Goal: Transaction & Acquisition: Register for event/course

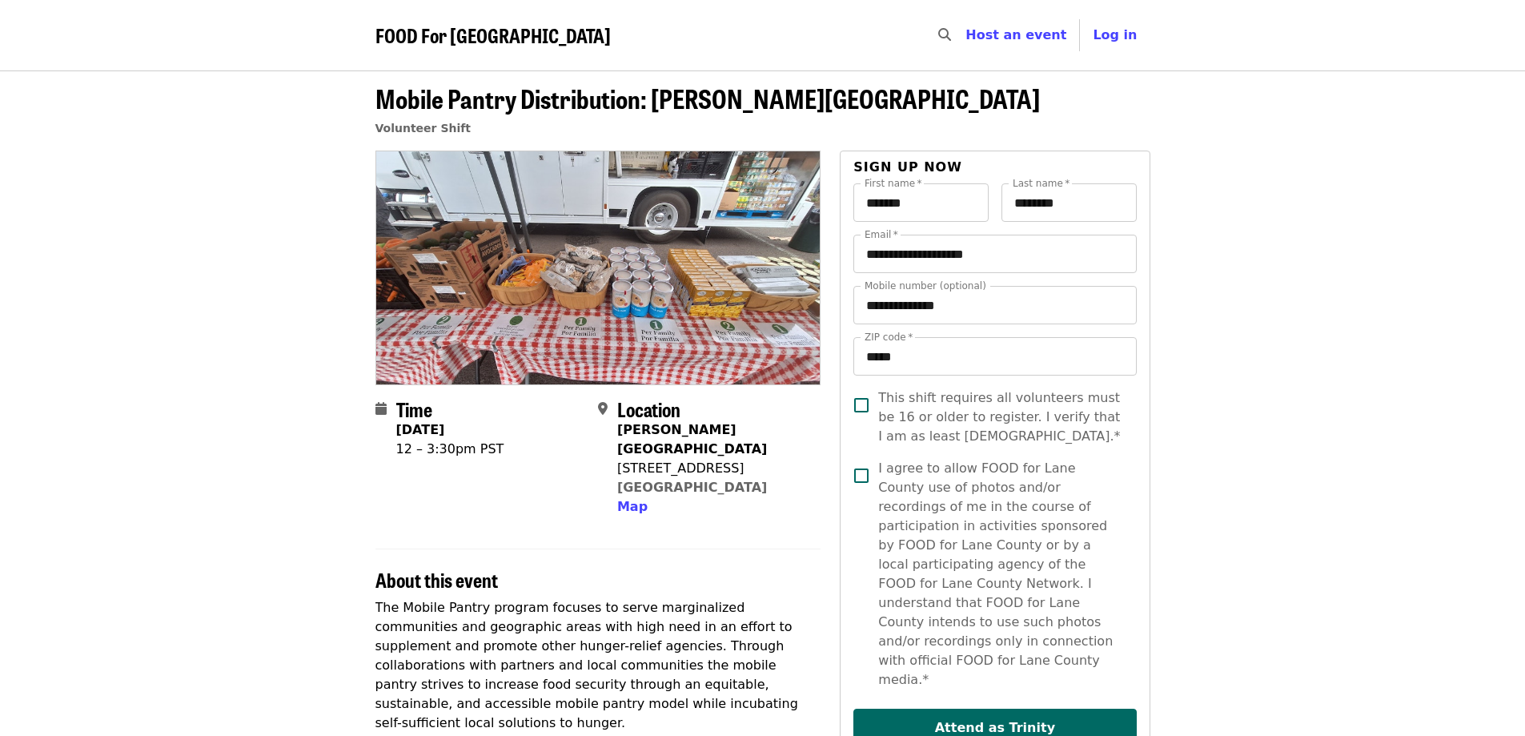
click at [452, 38] on span "FOOD For [GEOGRAPHIC_DATA]" at bounding box center [492, 35] width 235 height 28
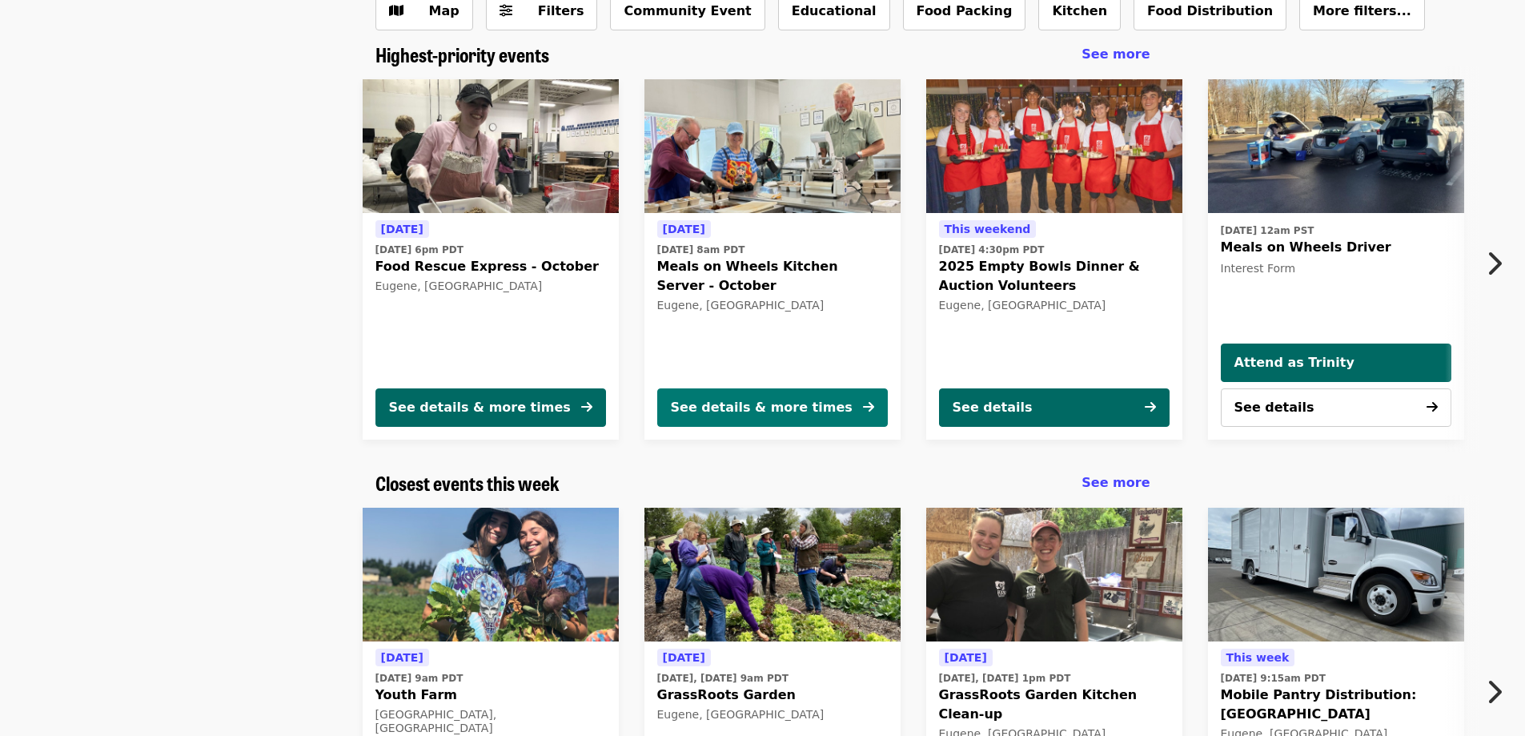
scroll to position [80, 0]
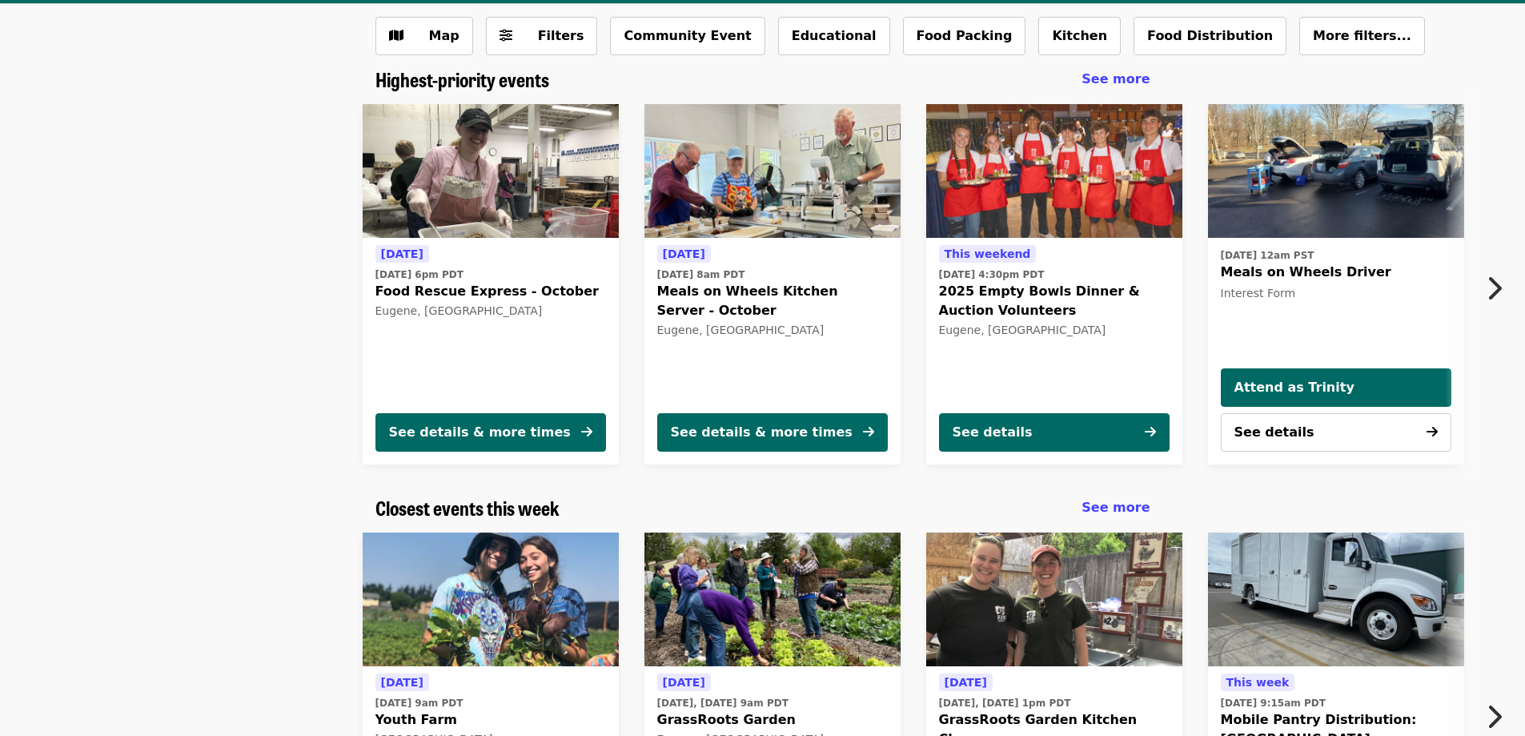
click at [1484, 290] on button "Next item" at bounding box center [1498, 288] width 53 height 45
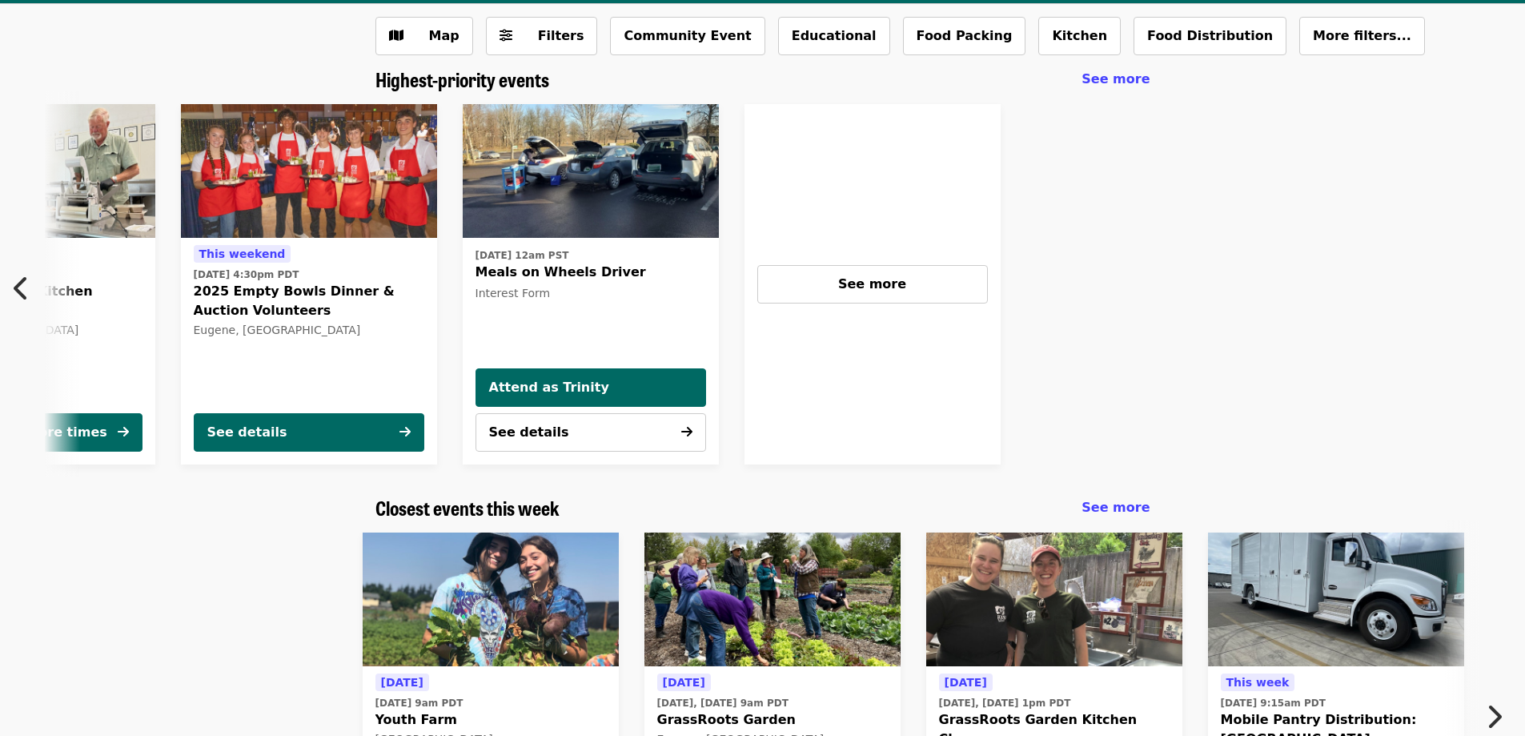
scroll to position [0, 749]
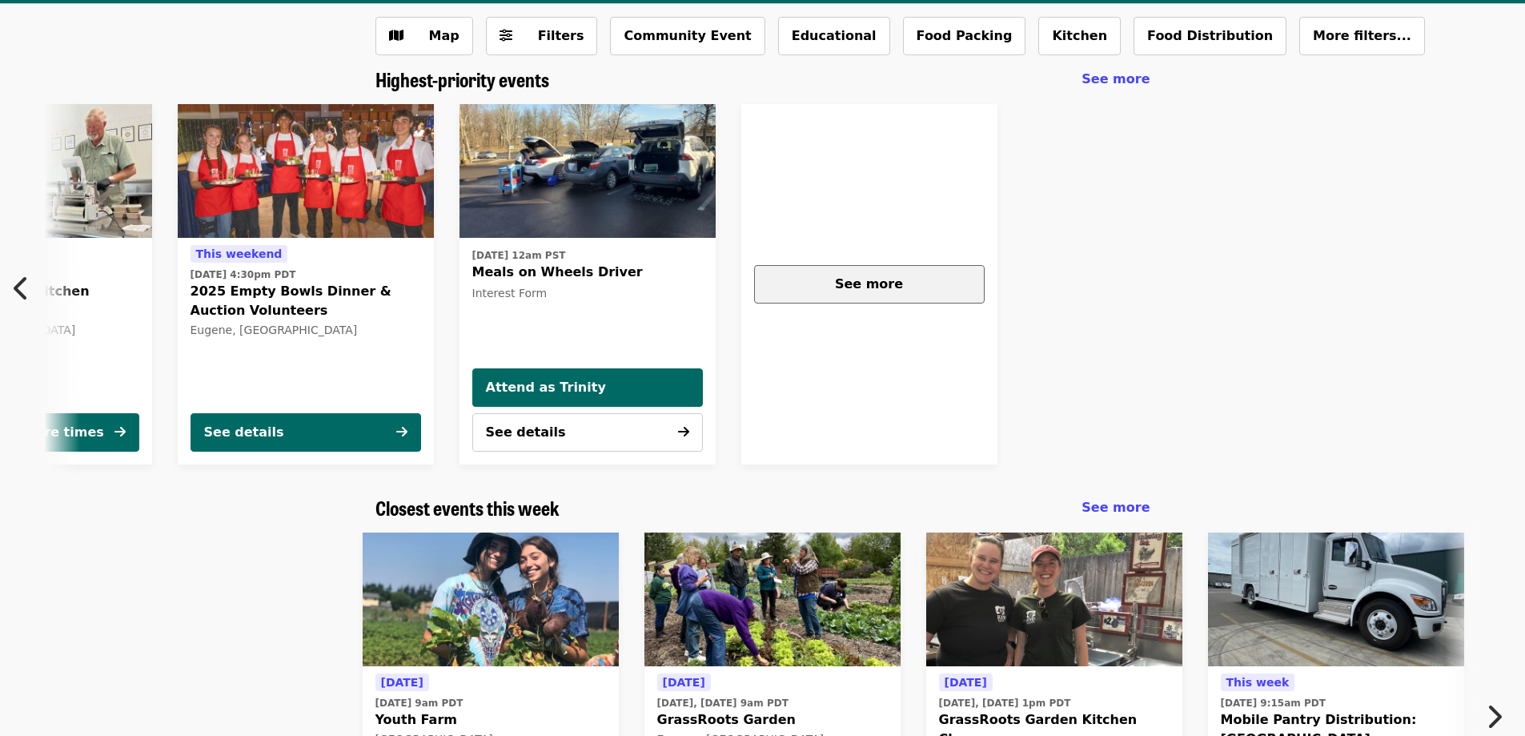
click at [836, 279] on div "See more" at bounding box center [869, 284] width 203 height 19
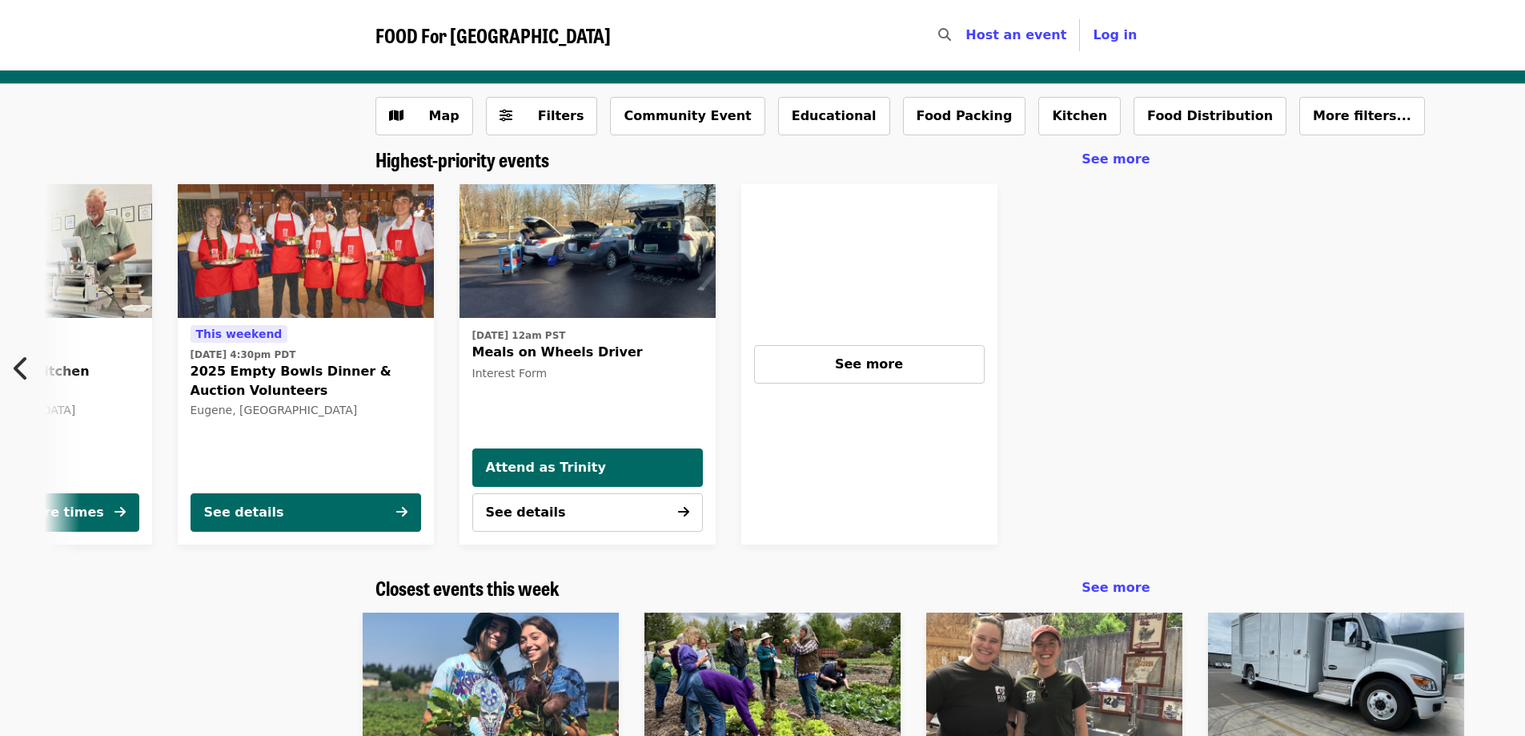
scroll to position [80, 0]
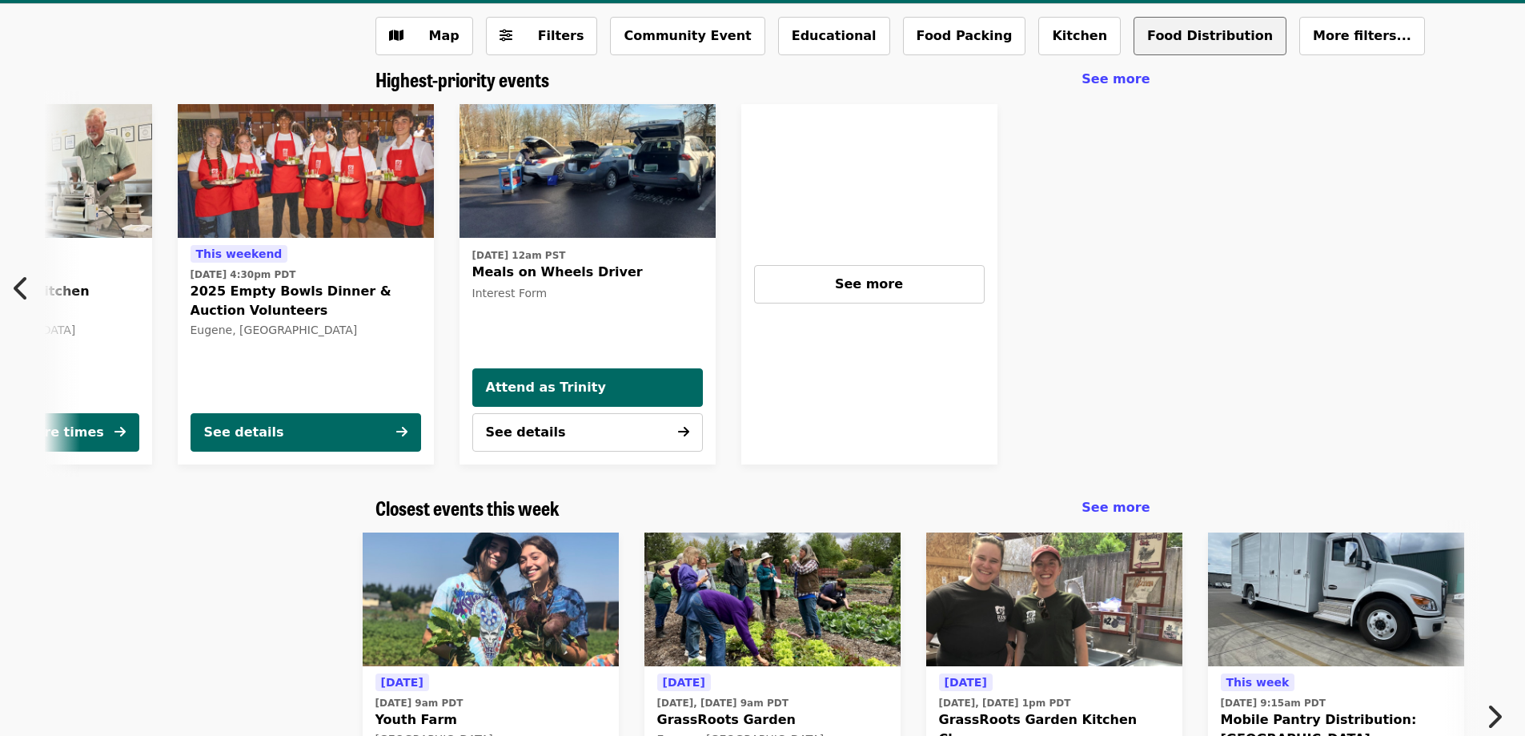
click at [1133, 46] on button "Food Distribution" at bounding box center [1209, 36] width 153 height 38
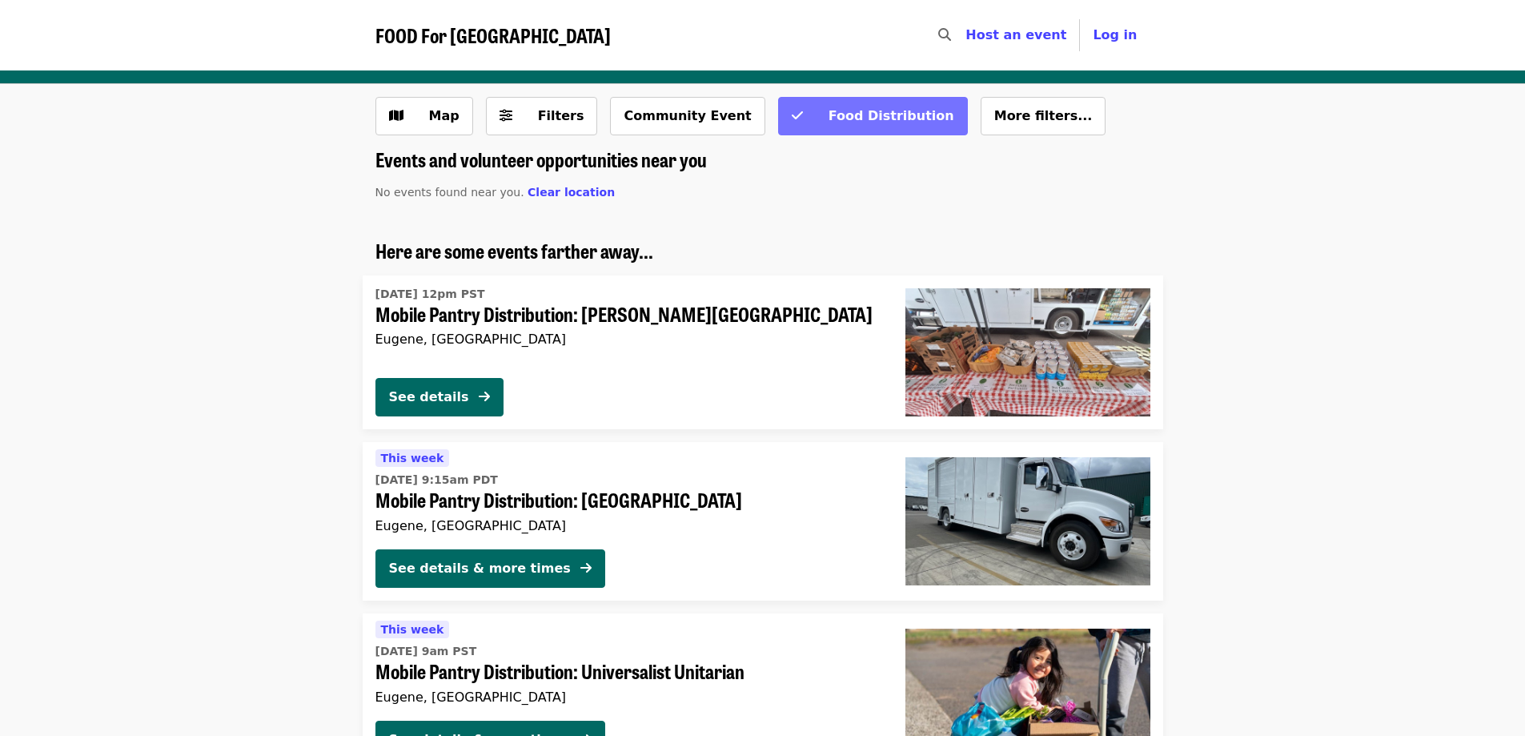
click at [778, 117] on button "Food Distribution" at bounding box center [873, 116] width 190 height 38
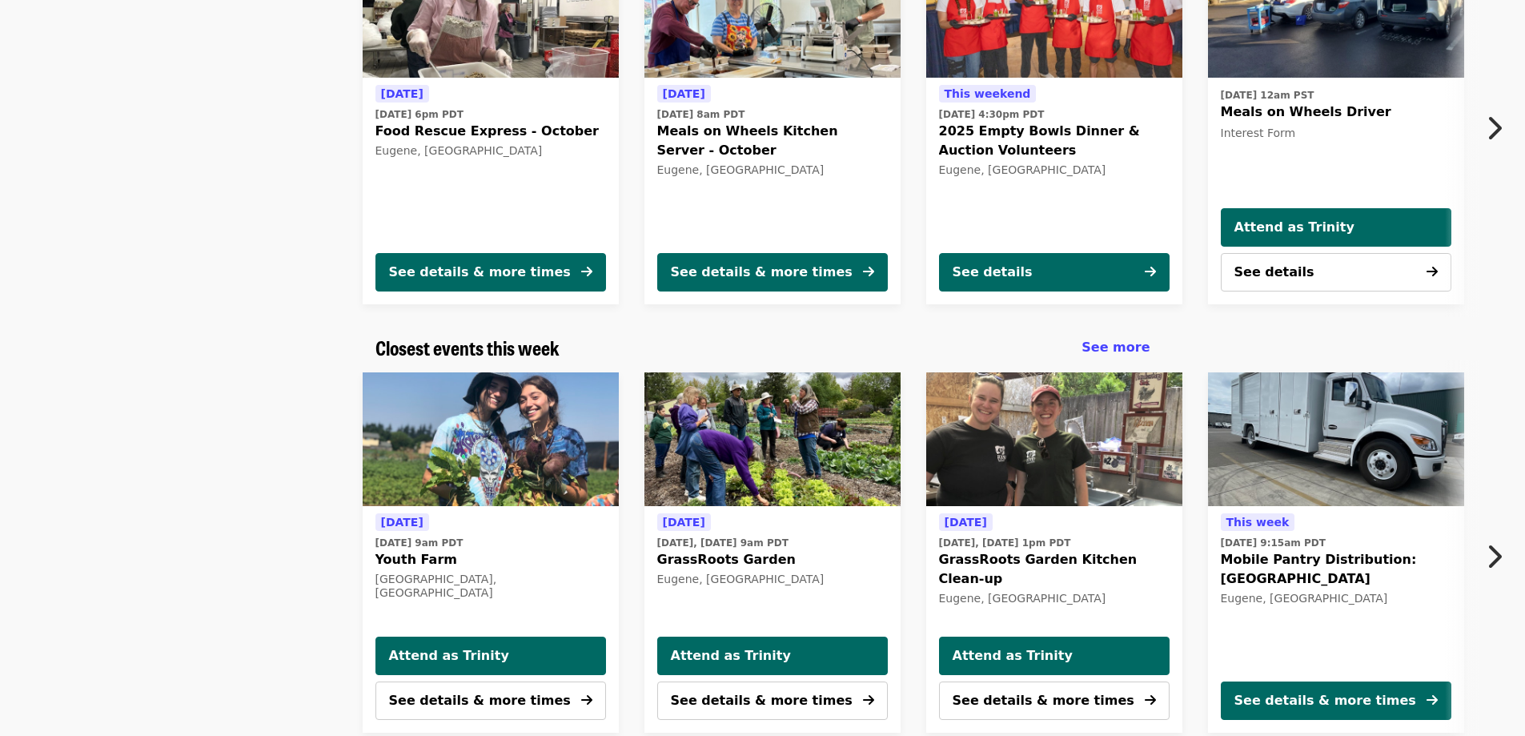
scroll to position [320, 0]
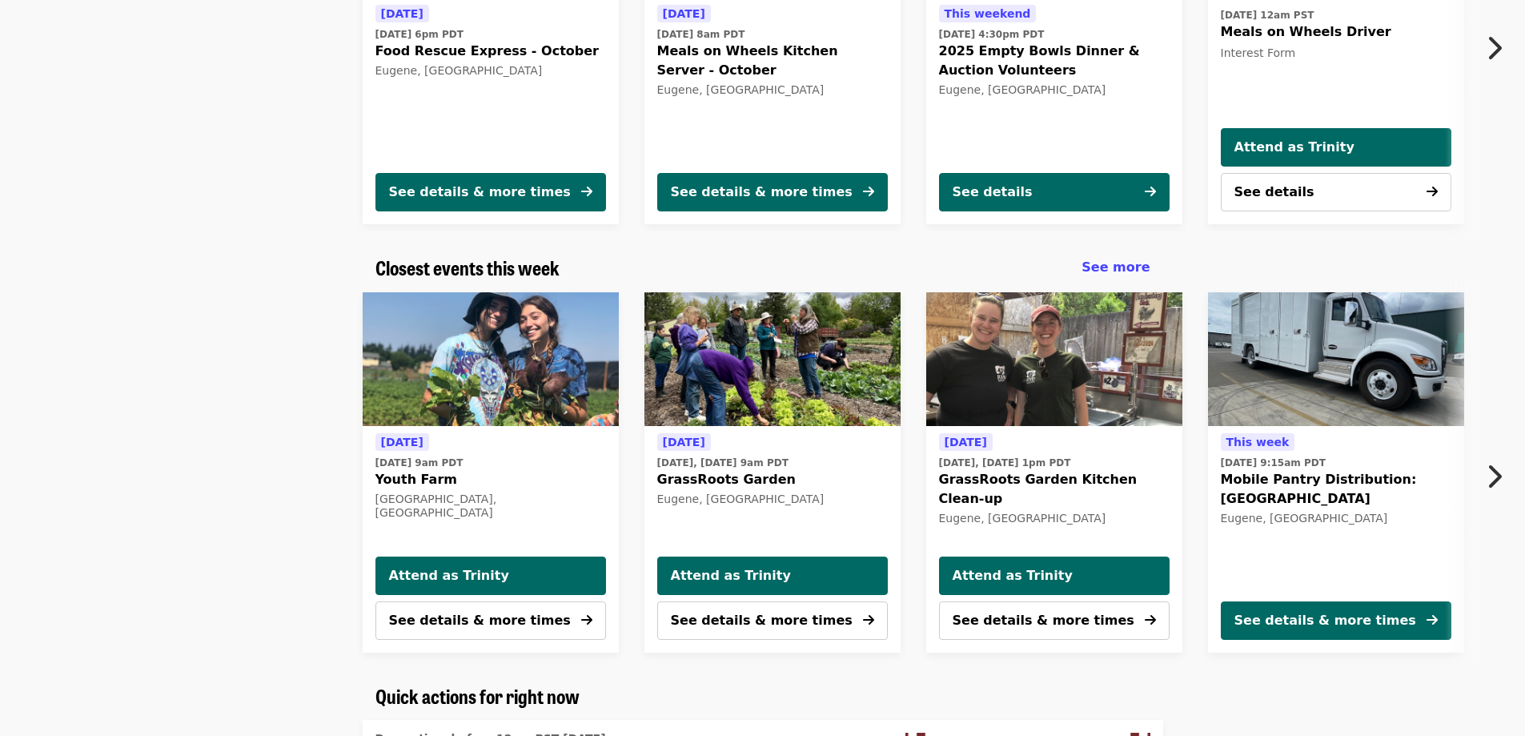
click at [1485, 482] on button "Next item" at bounding box center [1498, 476] width 53 height 45
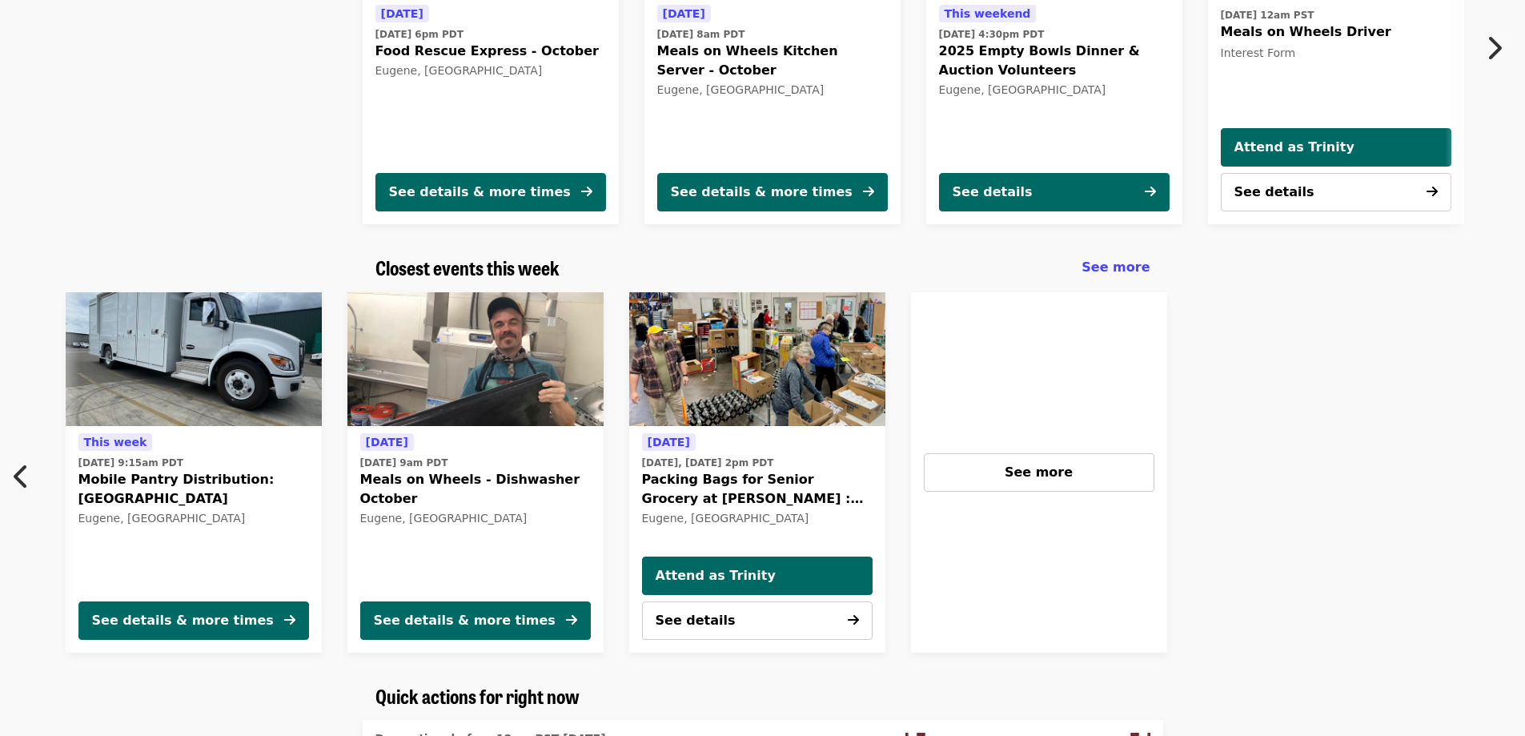
scroll to position [0, 1143]
click at [1104, 477] on div "See more" at bounding box center [1037, 472] width 203 height 19
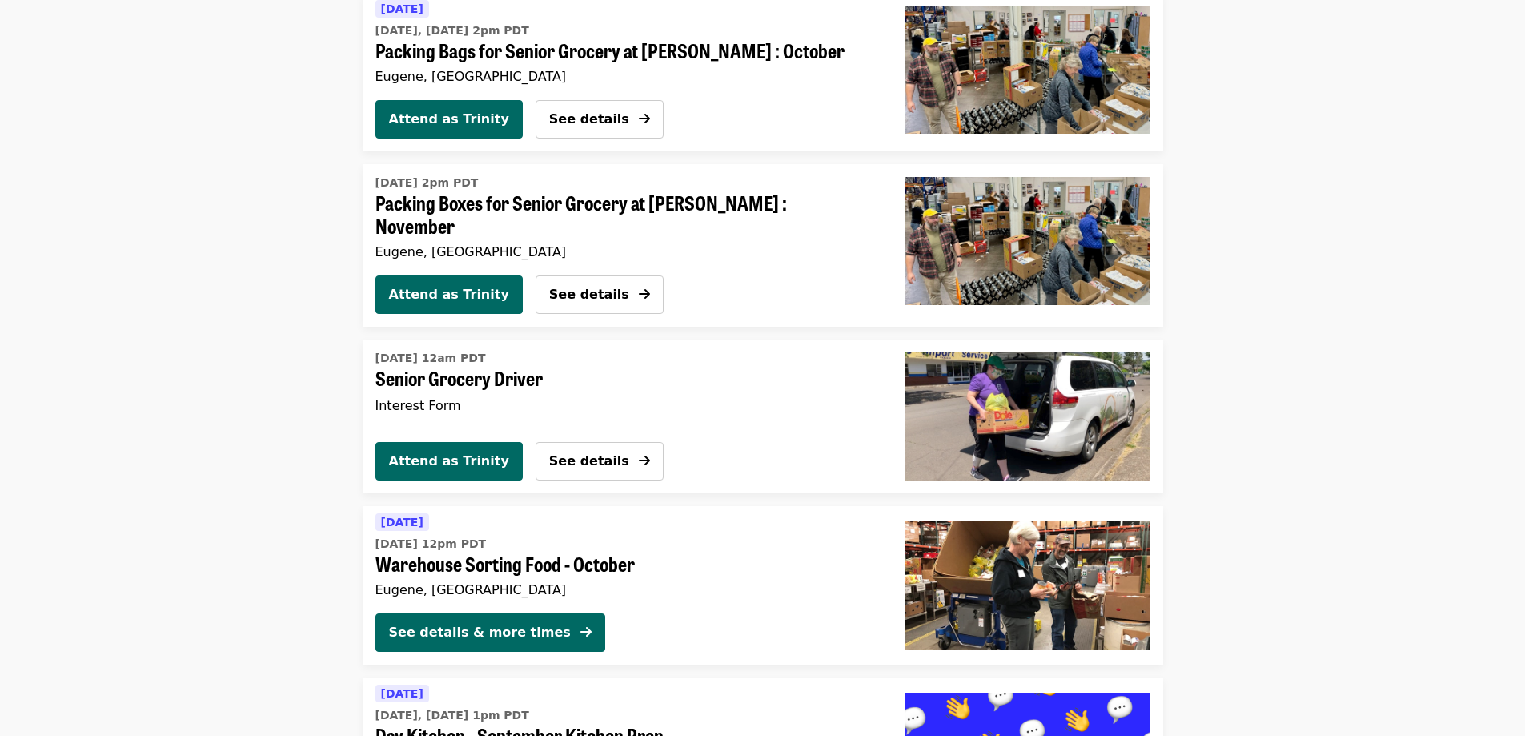
scroll to position [3282, 0]
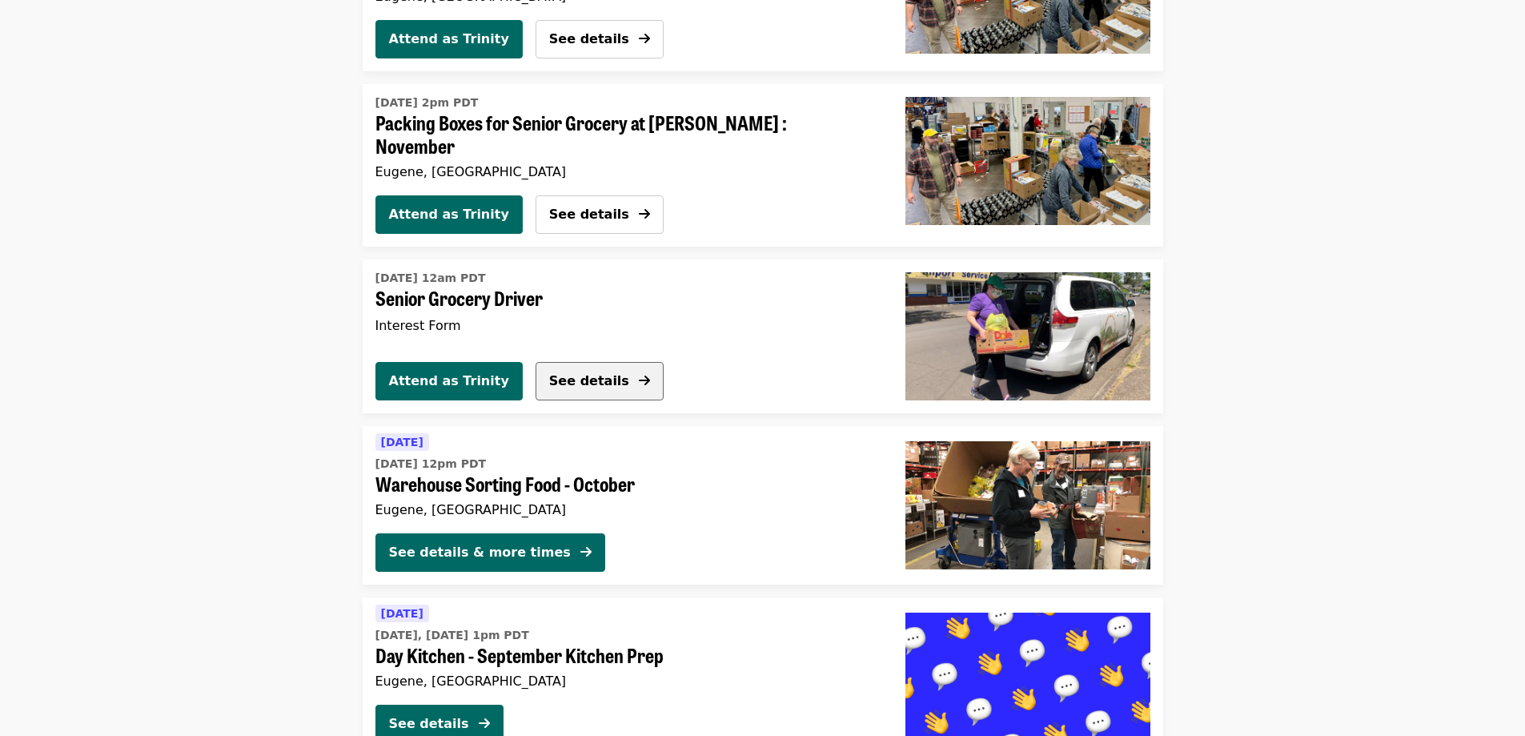
click at [587, 380] on button "See details" at bounding box center [599, 381] width 128 height 38
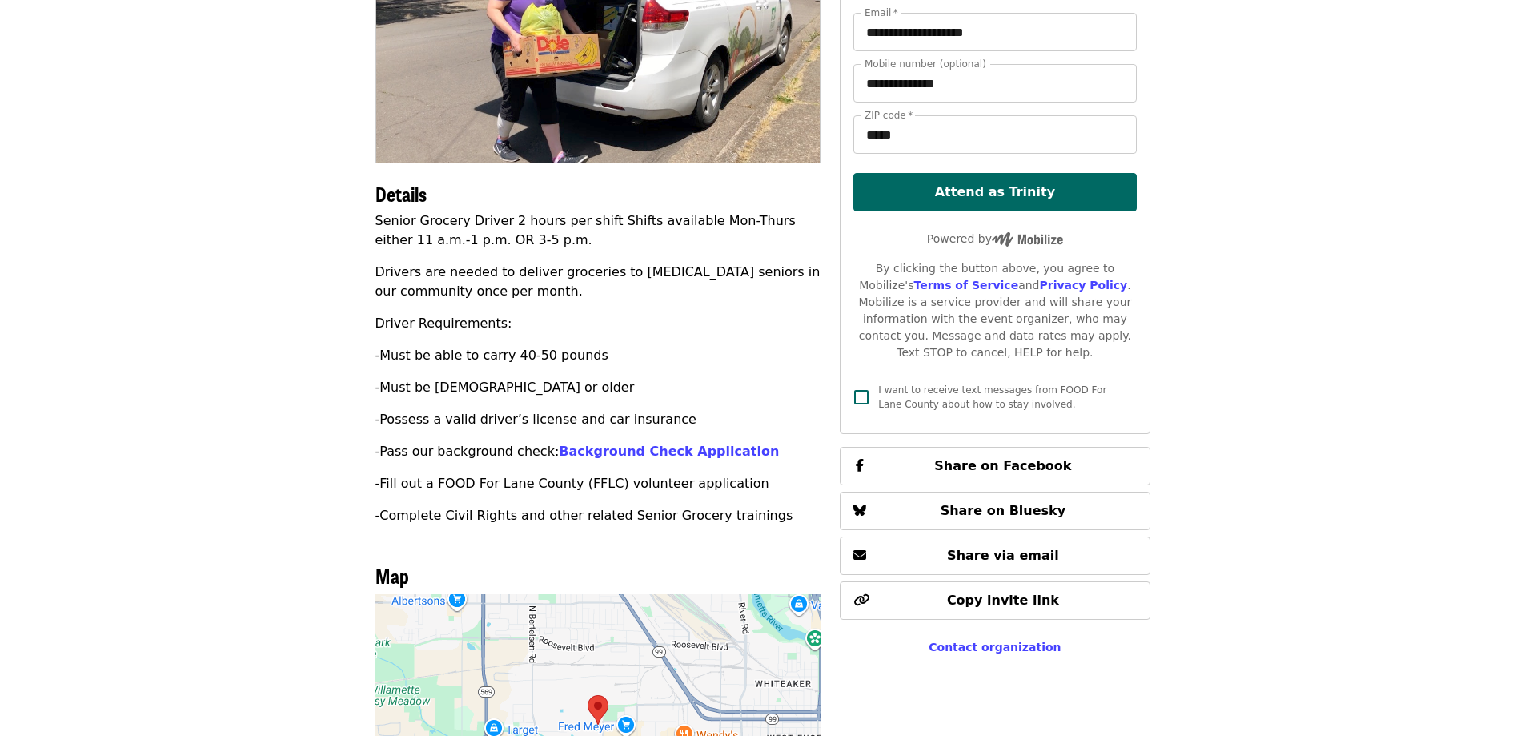
scroll to position [240, 0]
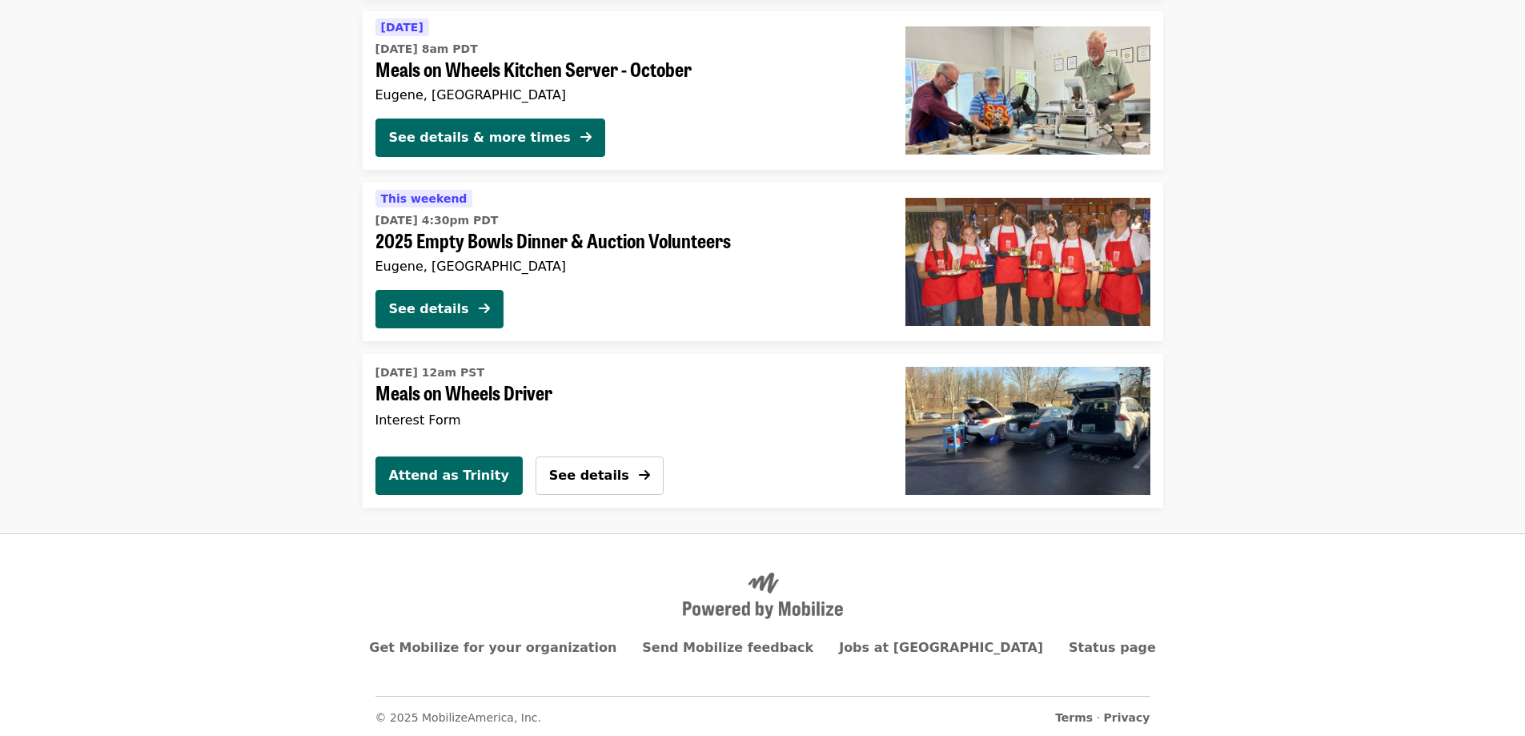
scroll to position [347, 0]
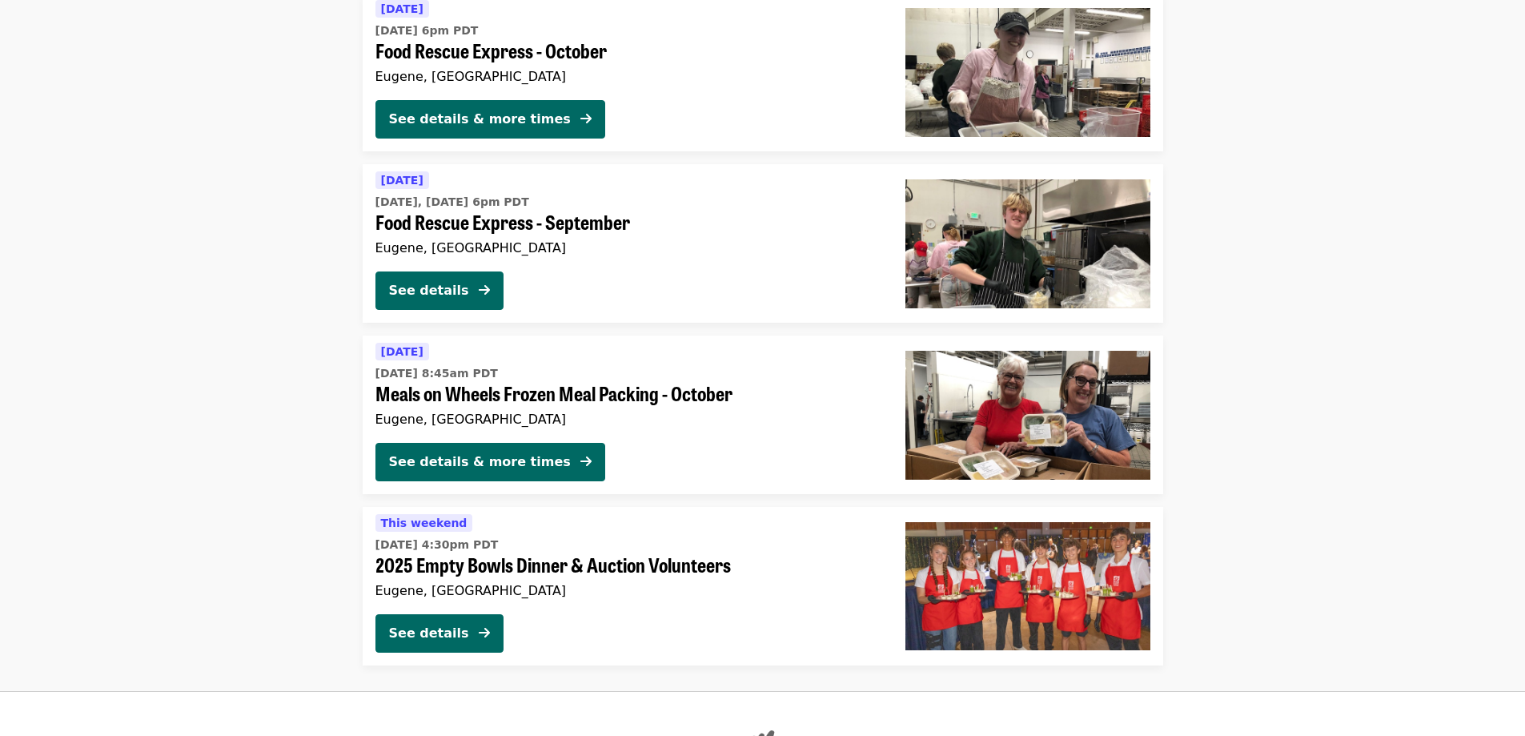
scroll to position [2001, 0]
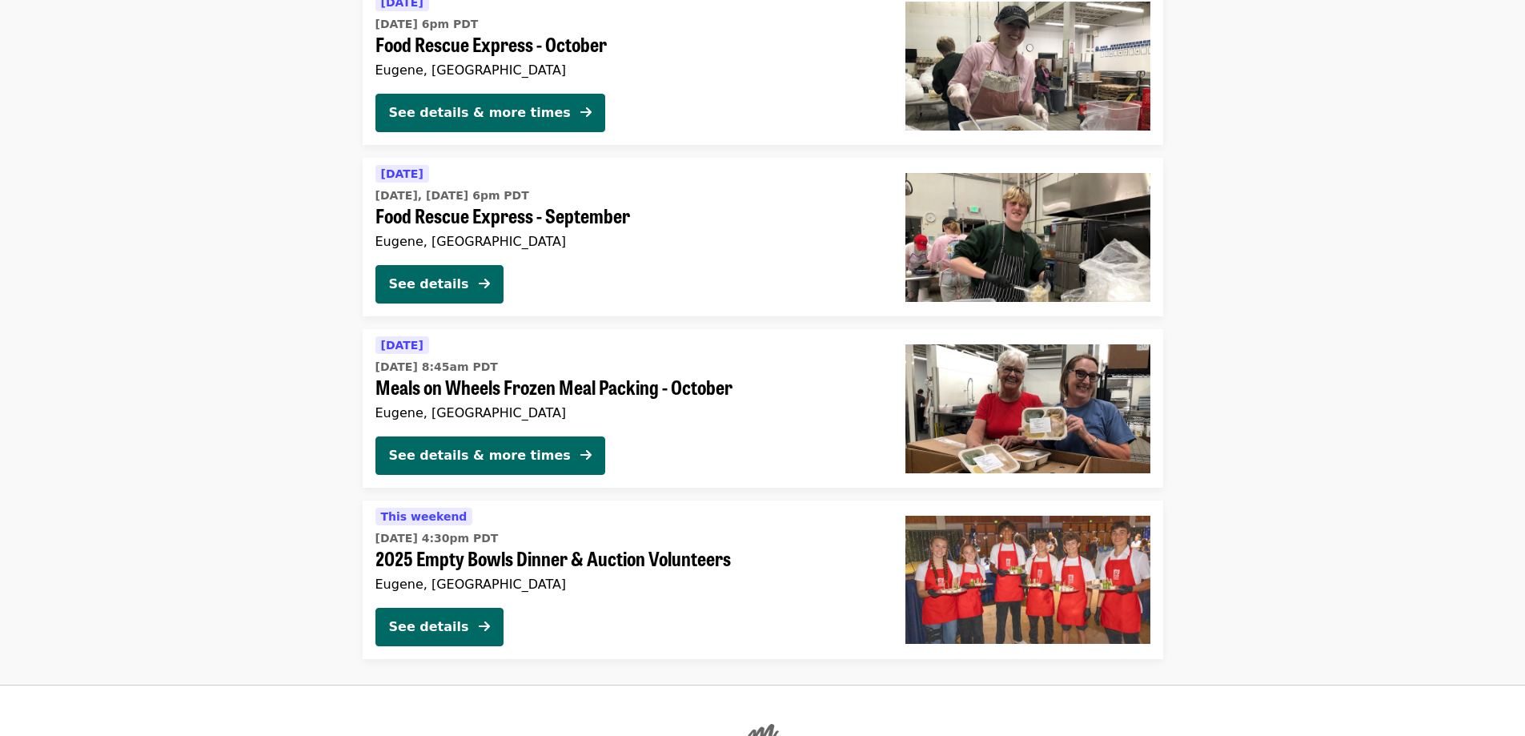
click at [658, 244] on div "Eugene, [GEOGRAPHIC_DATA]" at bounding box center [627, 241] width 504 height 15
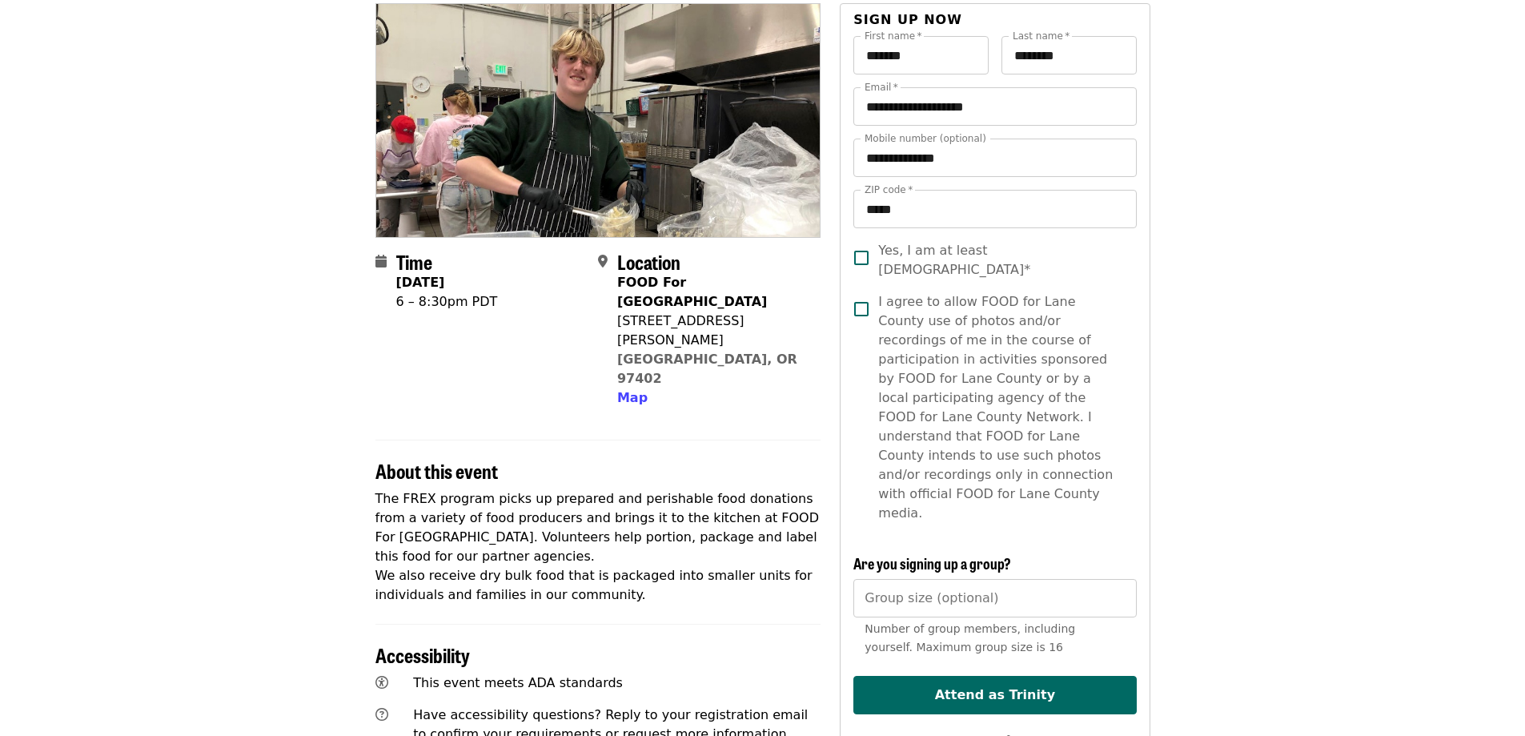
scroll to position [160, 0]
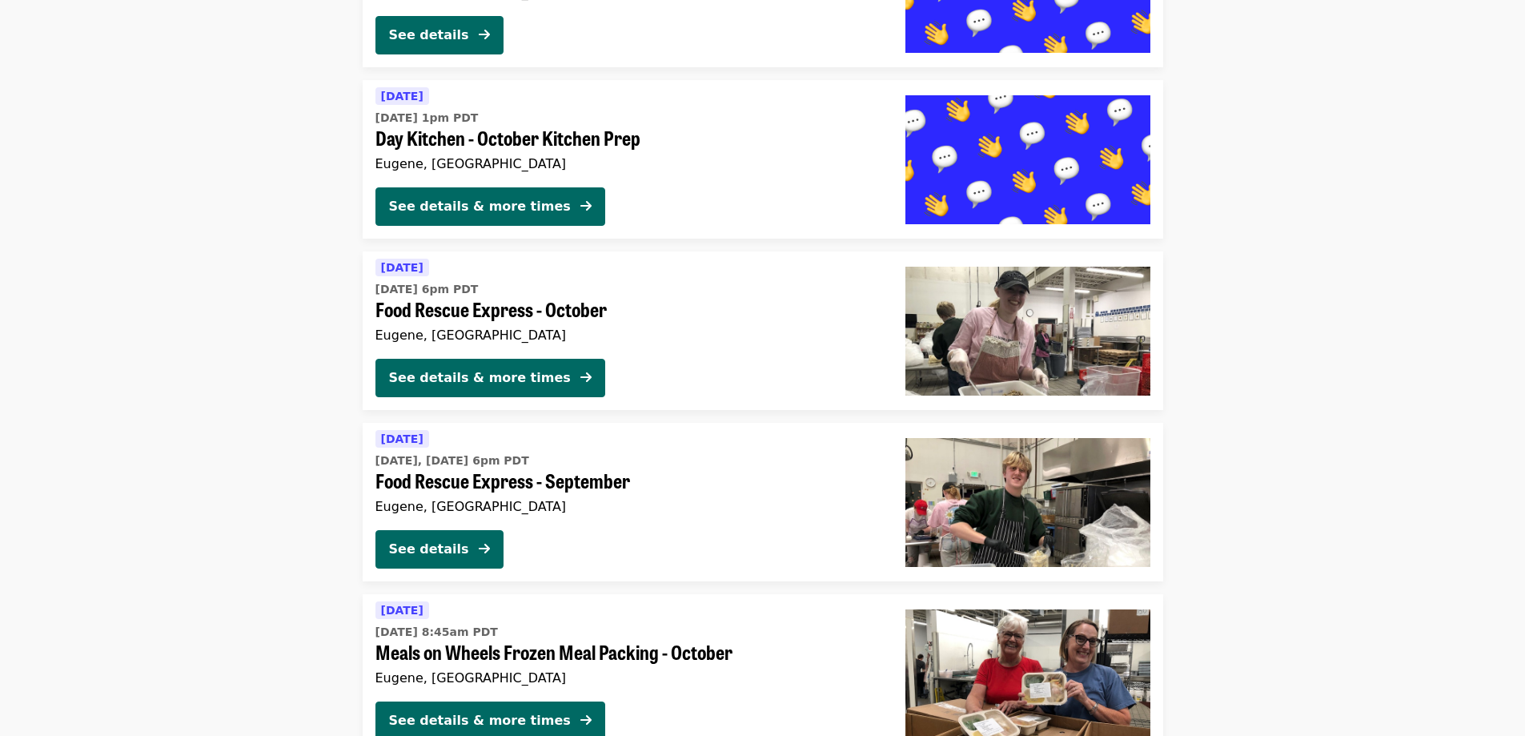
scroll to position [1896, 0]
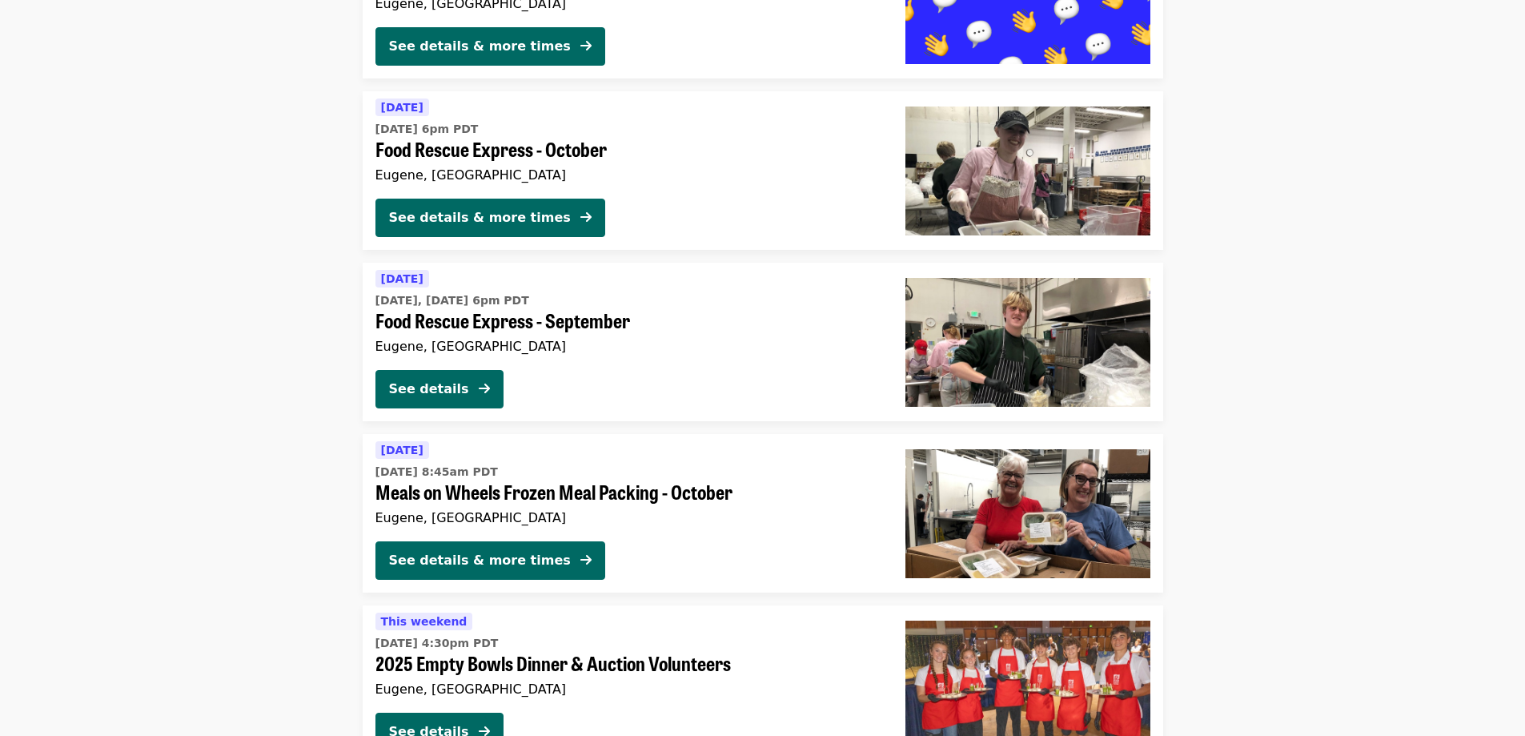
click at [549, 358] on div "[DATE] [DATE], [DATE] 6pm PDT Food Rescue Express - September [GEOGRAPHIC_DATA]…" at bounding box center [628, 342] width 530 height 158
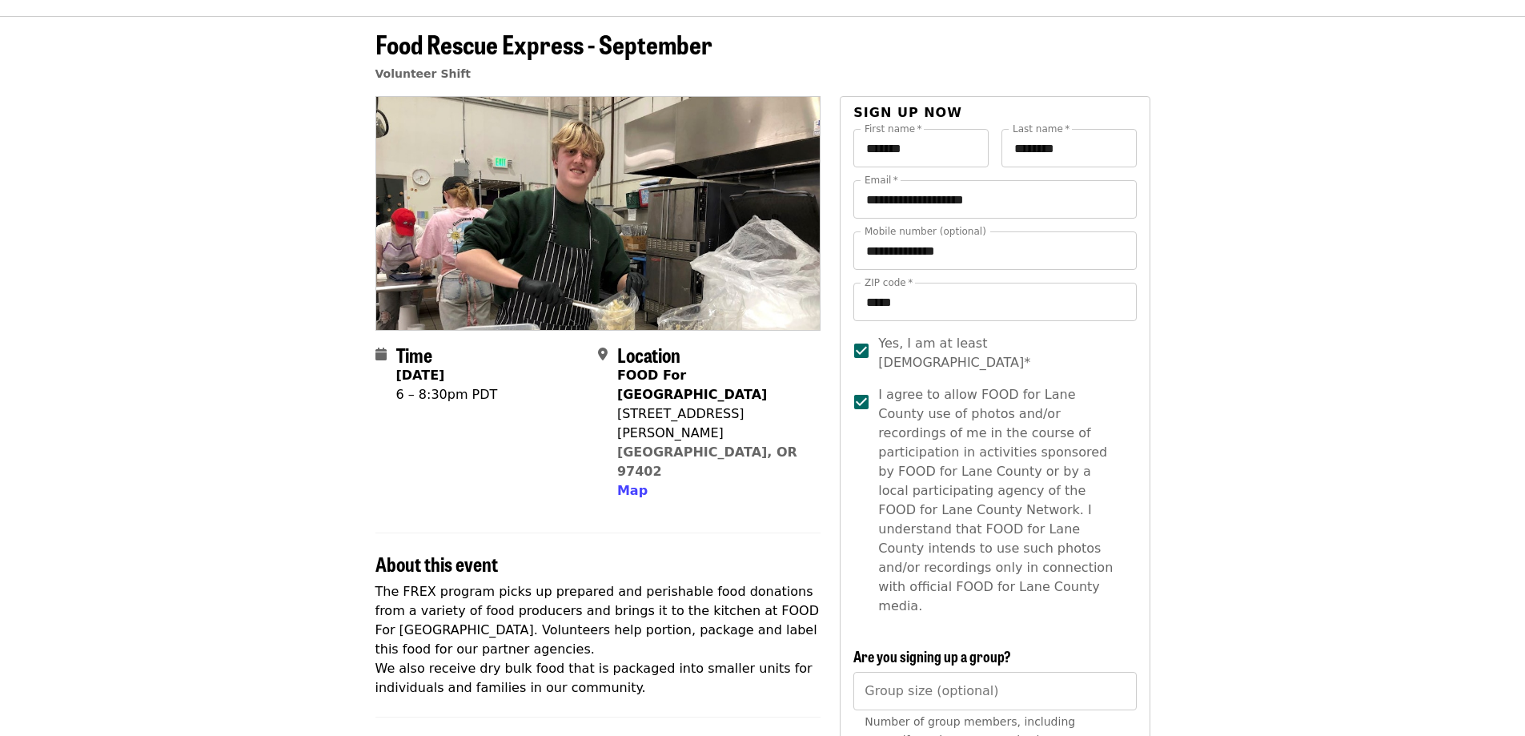
scroll to position [80, 0]
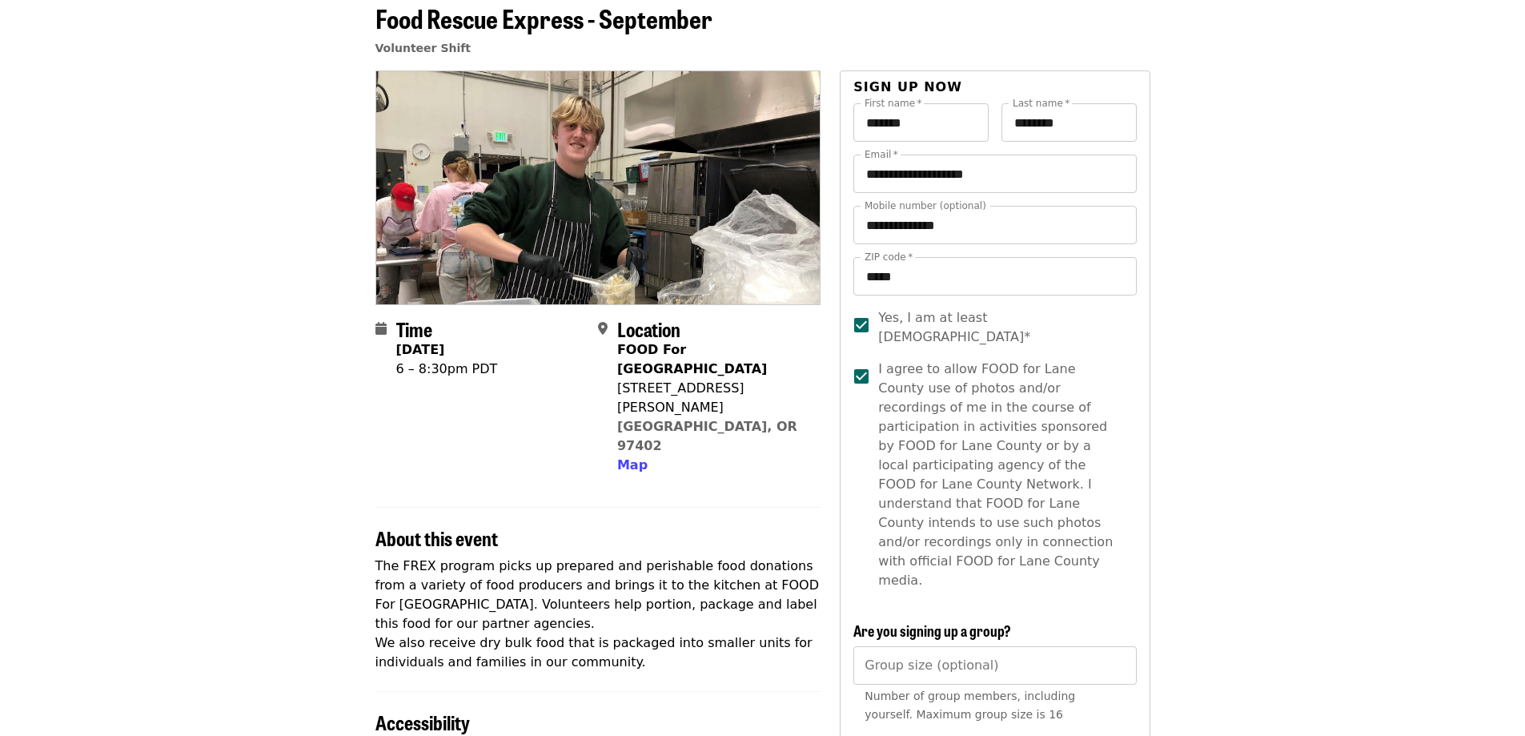
scroll to position [1896, 0]
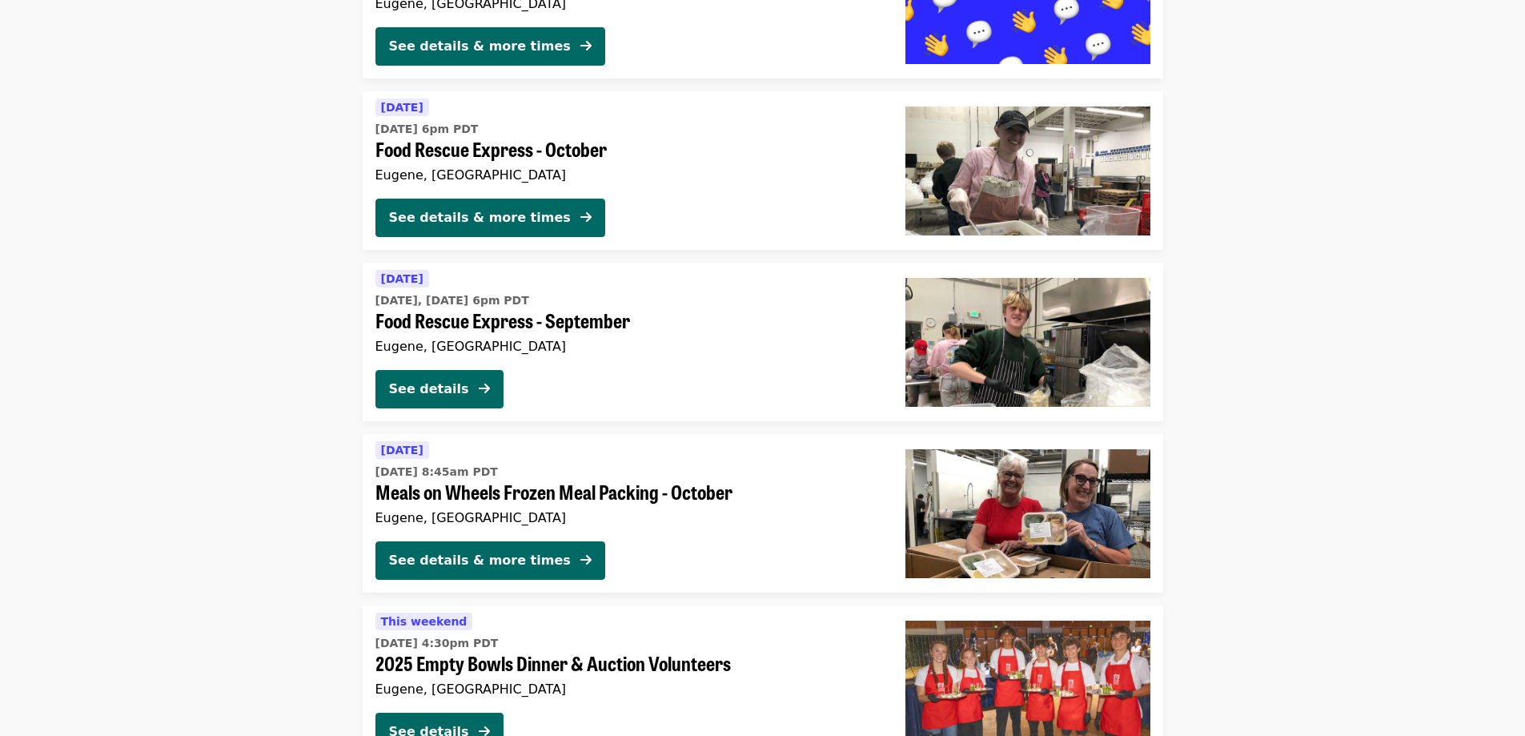
click at [597, 168] on div "Eugene, [GEOGRAPHIC_DATA]" at bounding box center [627, 174] width 504 height 15
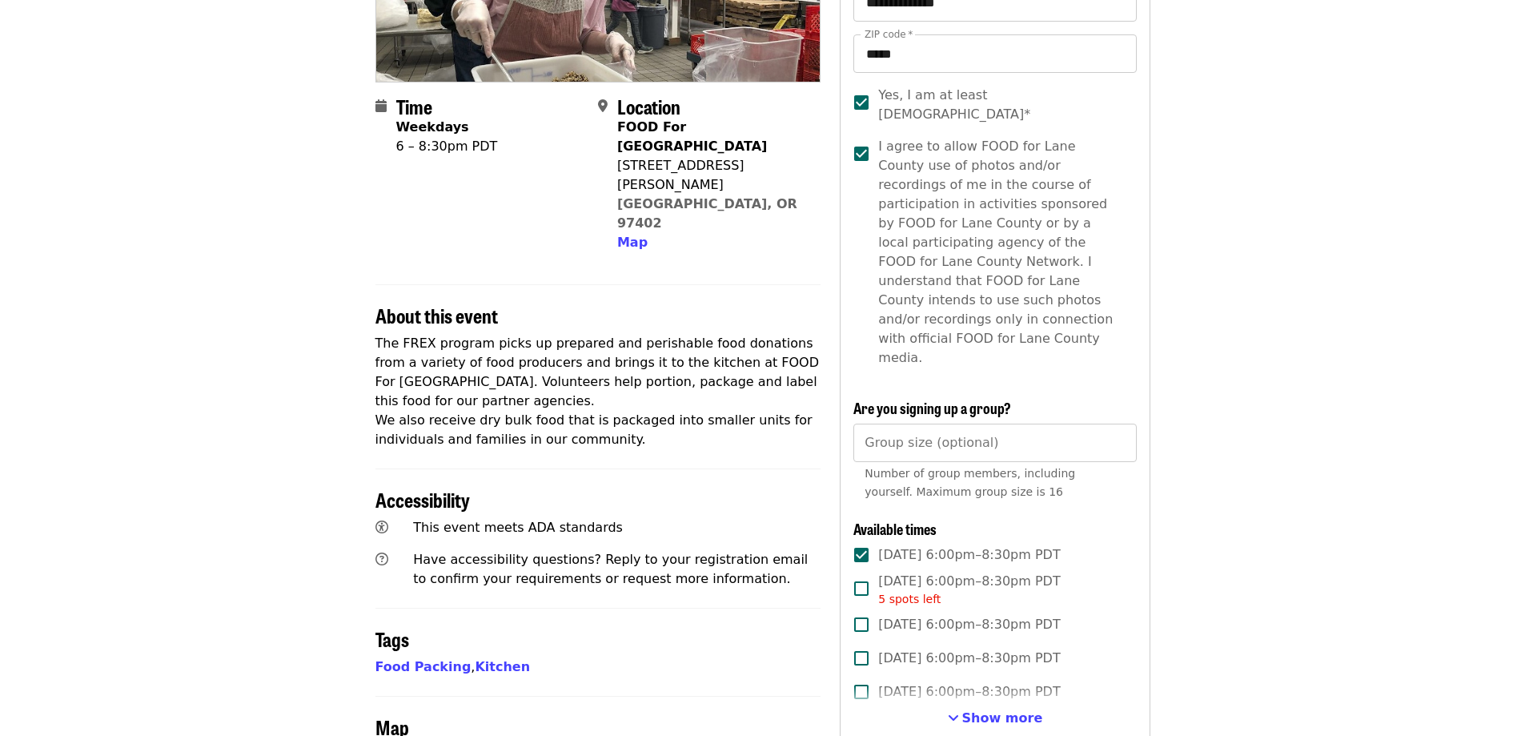
scroll to position [320, 0]
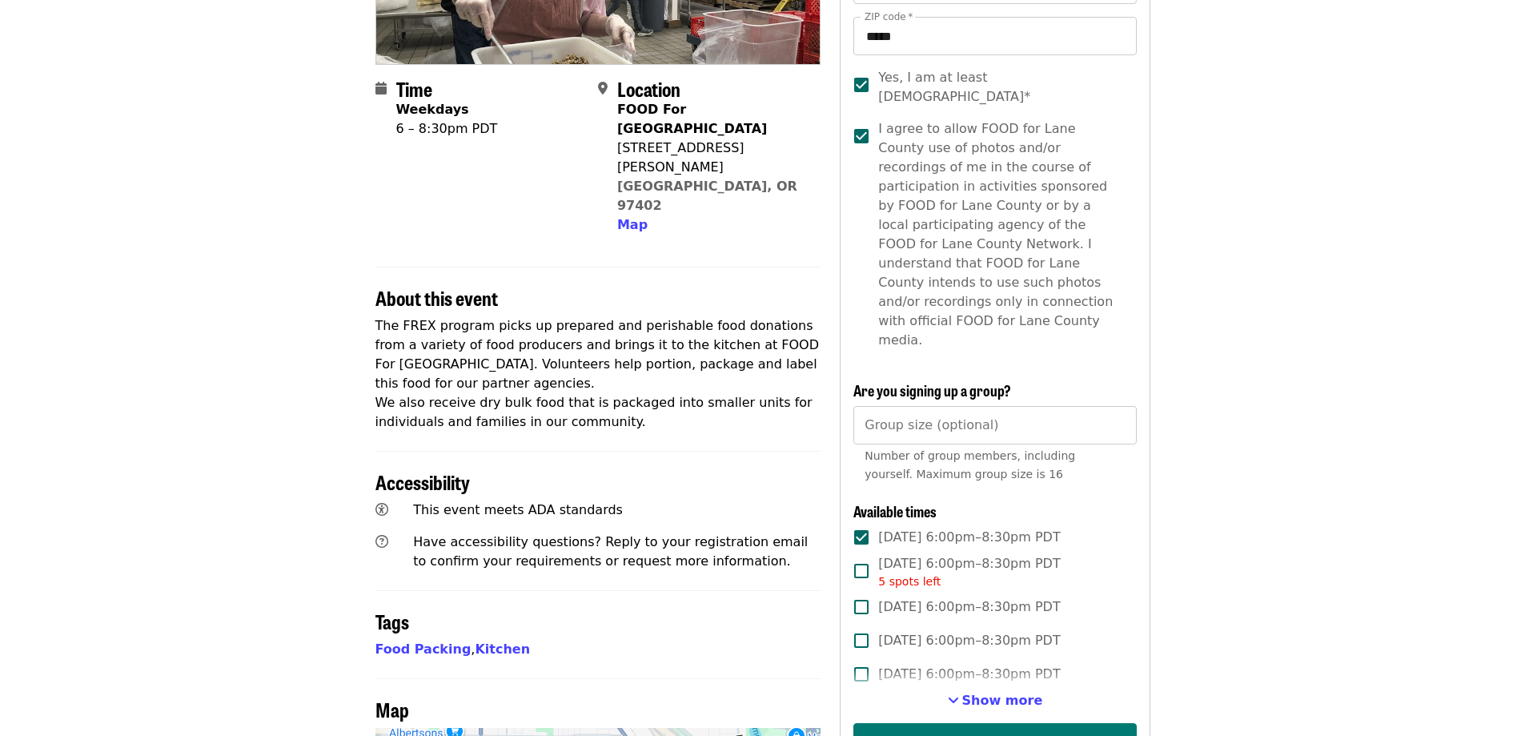
click at [940, 723] on button "Attend as Trinity" at bounding box center [994, 742] width 283 height 38
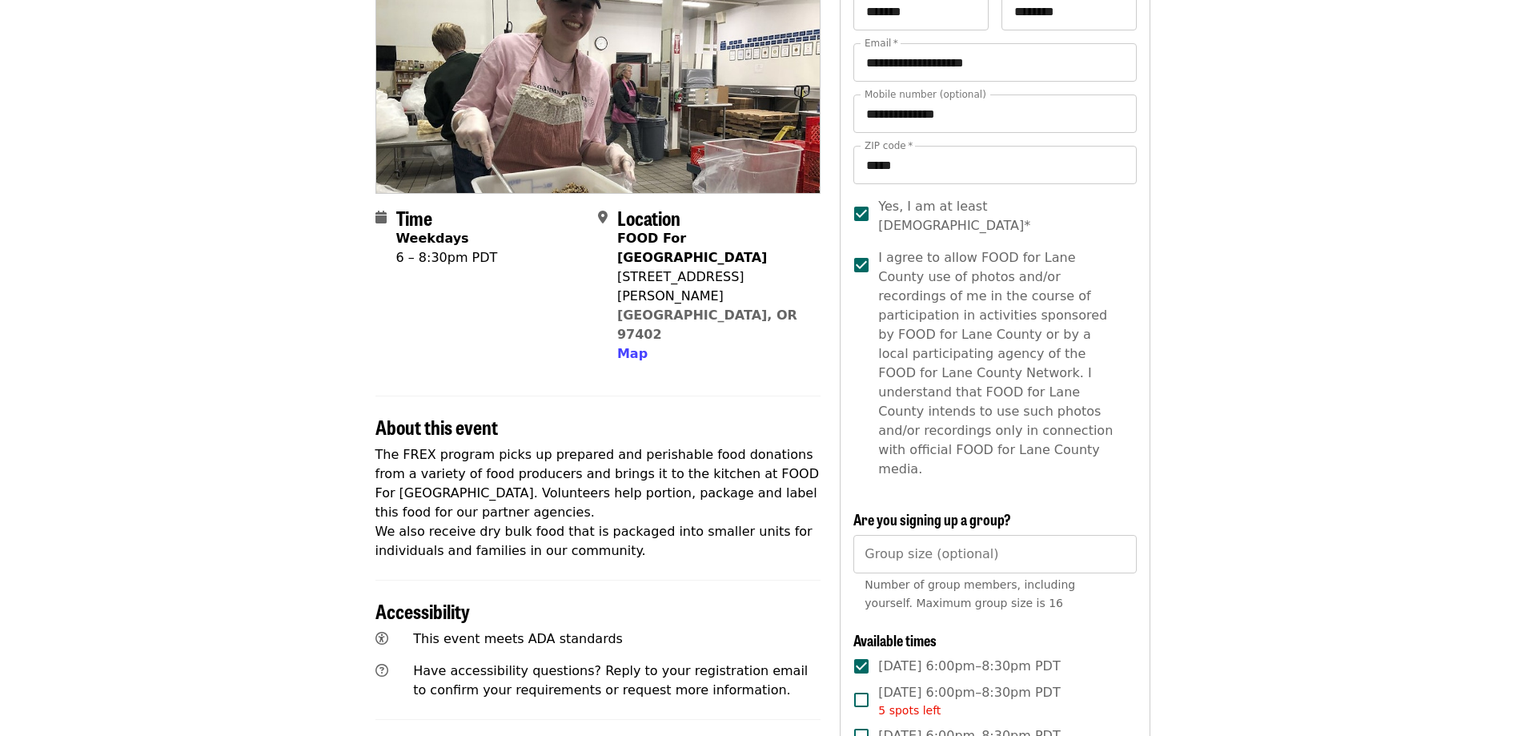
scroll to position [80, 0]
